Goal: Task Accomplishment & Management: Complete application form

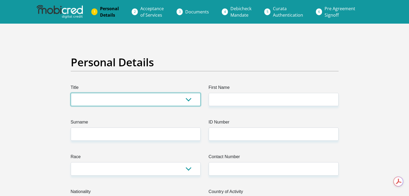
drag, startPoint x: 0, startPoint y: 0, endPoint x: 129, endPoint y: 99, distance: 162.8
click at [129, 99] on select "Mr Ms Mrs Dr [PERSON_NAME]" at bounding box center [136, 99] width 130 height 13
select select "Mr"
click at [71, 93] on select "Mr Ms Mrs Dr [PERSON_NAME]" at bounding box center [136, 99] width 130 height 13
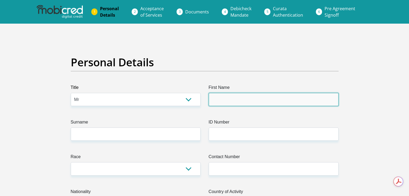
click at [247, 96] on input "First Name" at bounding box center [274, 99] width 130 height 13
type input "Siyasamkela"
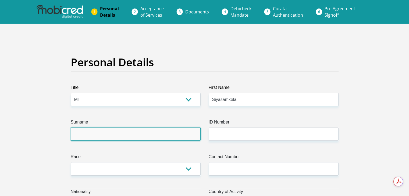
click at [123, 133] on input "Surname" at bounding box center [136, 134] width 130 height 13
type input "Sikwana"
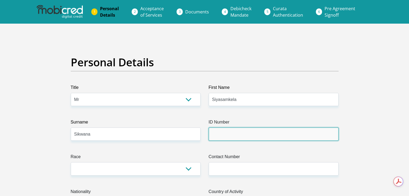
click at [241, 135] on input "ID Number" at bounding box center [274, 134] width 130 height 13
type input "0410126139089"
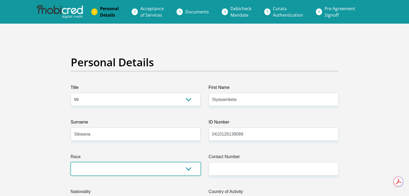
click at [158, 174] on select "Black Coloured Indian White Other" at bounding box center [136, 169] width 130 height 13
select select "1"
click at [71, 163] on select "Black Coloured Indian White Other" at bounding box center [136, 169] width 130 height 13
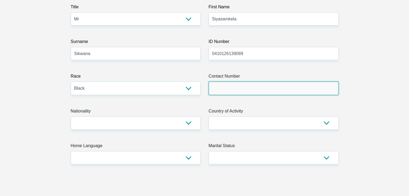
click at [261, 87] on input "Contact Number" at bounding box center [274, 88] width 130 height 13
